Goal: Task Accomplishment & Management: Manage account settings

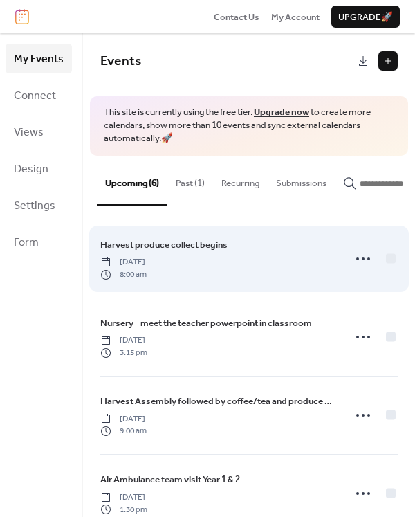
click at [145, 252] on span "Harvest produce collect begins" at bounding box center [163, 245] width 127 height 14
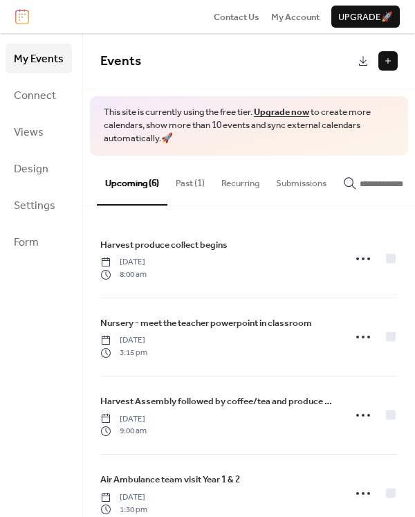
click at [189, 182] on button "Past (1)" at bounding box center [190, 180] width 46 height 48
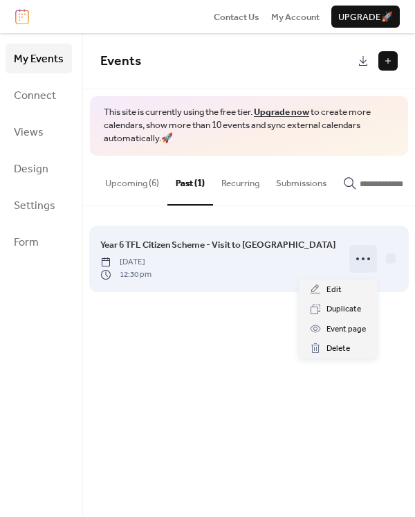
click at [363, 260] on circle at bounding box center [363, 258] width 3 height 3
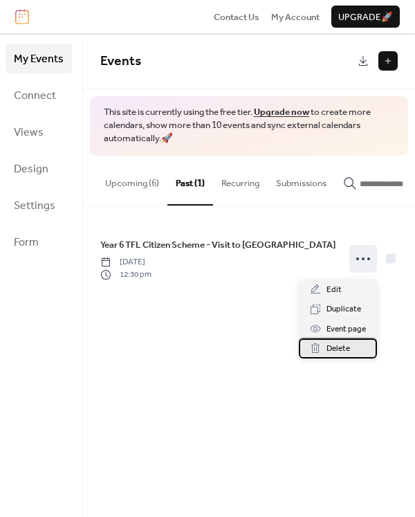
click at [334, 346] on span "Delete" at bounding box center [338, 349] width 24 height 14
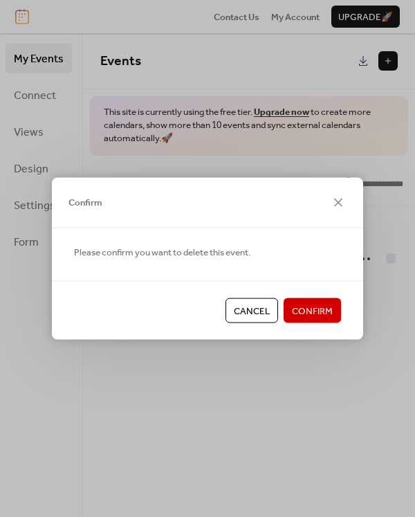
click at [311, 306] on span "Confirm" at bounding box center [312, 311] width 41 height 14
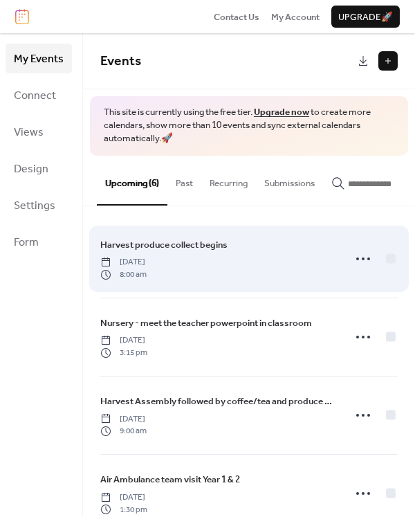
click at [214, 272] on div "Harvest produce collect begins Friday, October 3, 2025 8:00 am" at bounding box center [217, 258] width 235 height 43
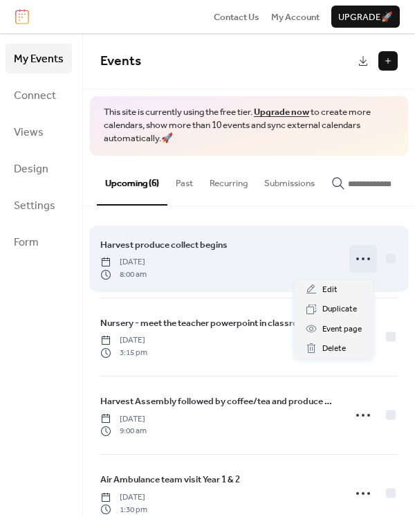
click at [362, 260] on circle at bounding box center [363, 258] width 3 height 3
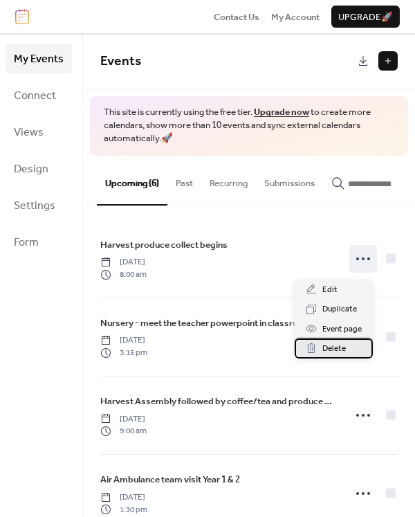
click at [345, 345] on span "Delete" at bounding box center [334, 349] width 24 height 14
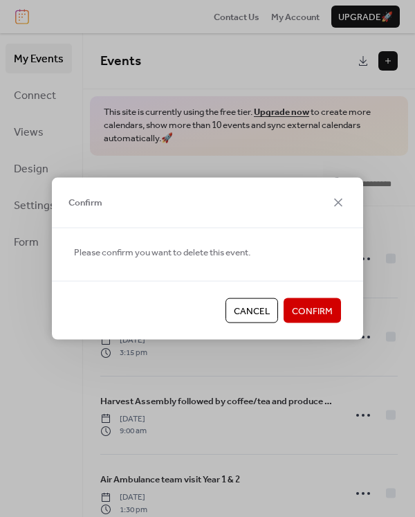
click at [315, 312] on span "Confirm" at bounding box center [312, 311] width 41 height 14
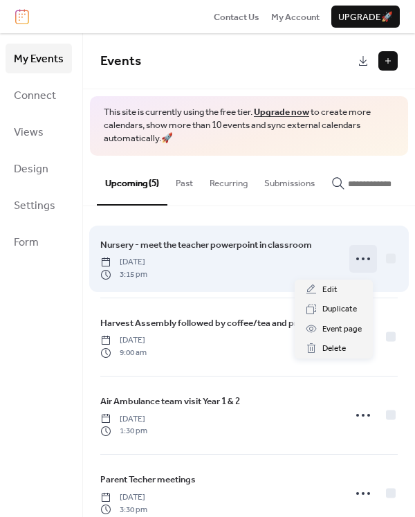
click at [352, 262] on icon at bounding box center [363, 259] width 22 height 22
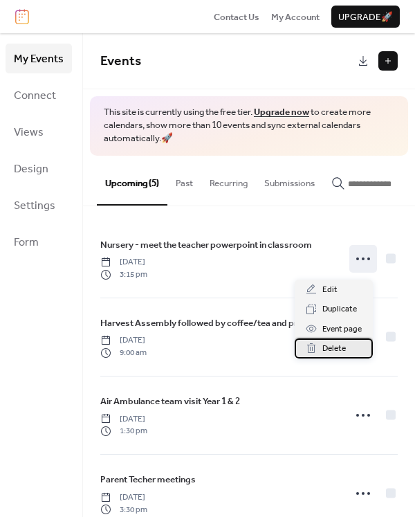
click at [337, 346] on span "Delete" at bounding box center [334, 349] width 24 height 14
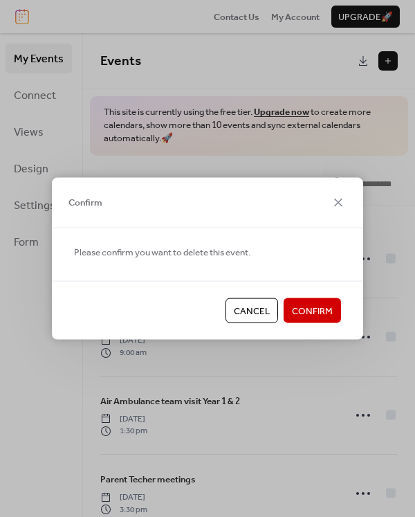
click at [314, 310] on span "Confirm" at bounding box center [312, 311] width 41 height 14
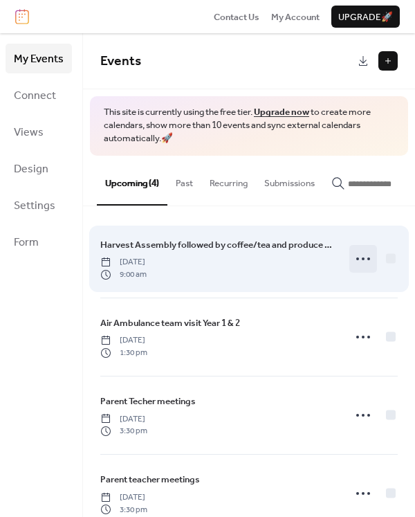
click at [355, 264] on icon at bounding box center [363, 259] width 22 height 22
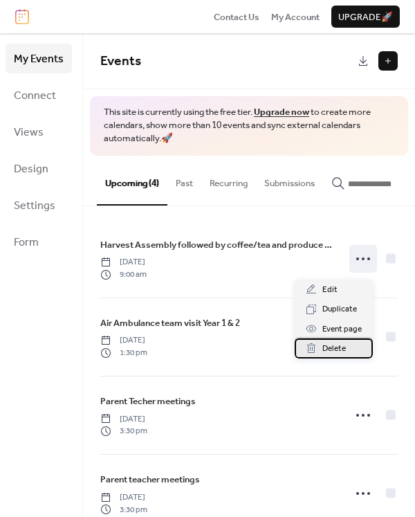
click at [337, 349] on span "Delete" at bounding box center [334, 349] width 24 height 14
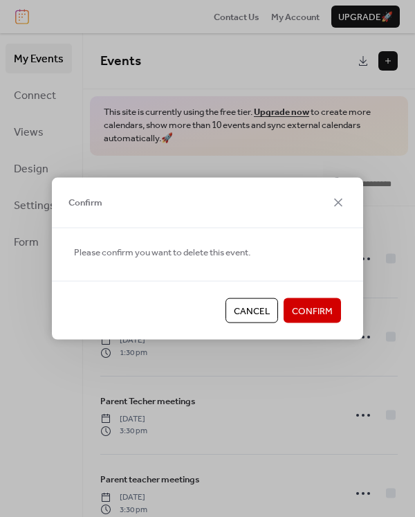
click at [328, 299] on button "Confirm" at bounding box center [311, 310] width 57 height 25
